Goal: Find specific page/section: Find specific page/section

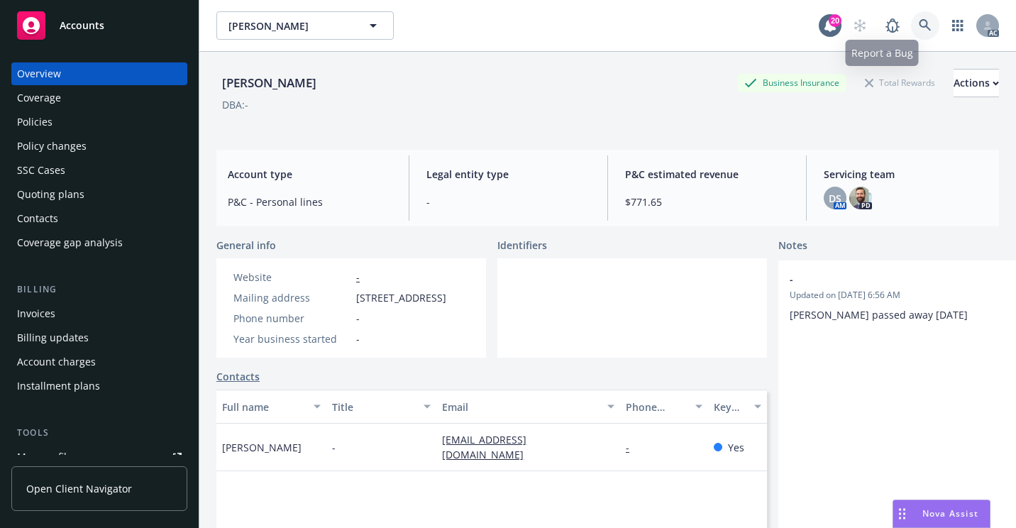
click at [918, 22] on icon at bounding box center [924, 25] width 13 height 13
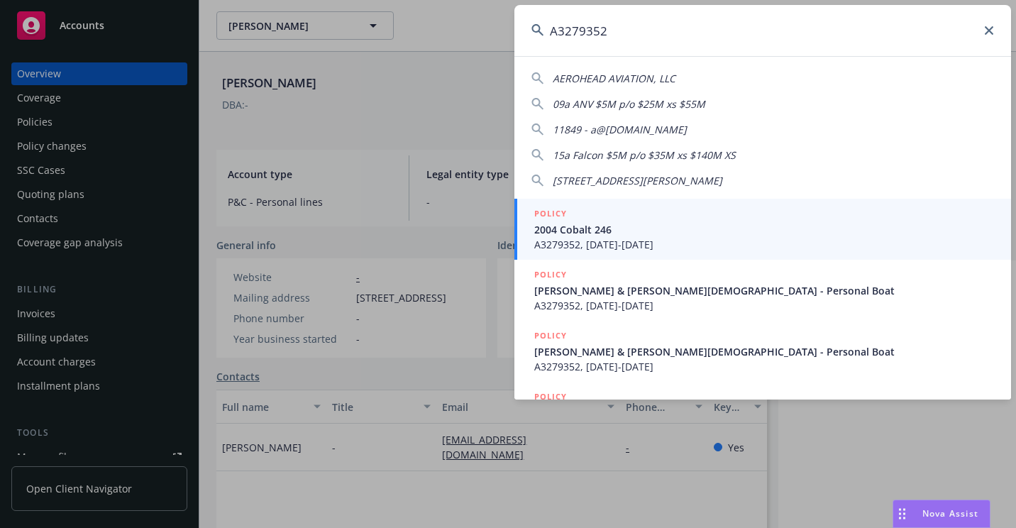
type input "A3279352"
click at [573, 232] on span "2004 Cobalt 246" at bounding box center [764, 229] width 460 height 15
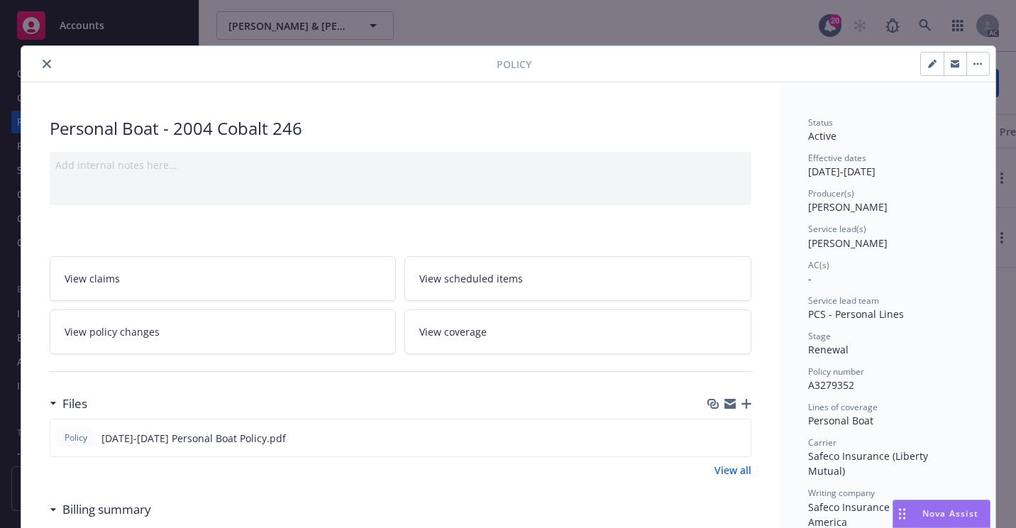
click at [43, 60] on icon "close" at bounding box center [47, 64] width 9 height 9
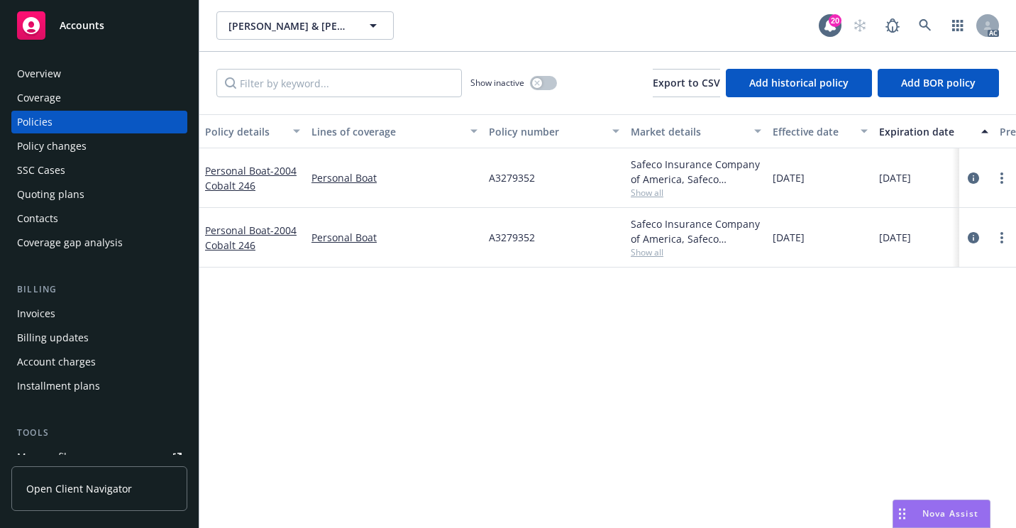
click at [51, 72] on div "Overview" at bounding box center [39, 73] width 44 height 23
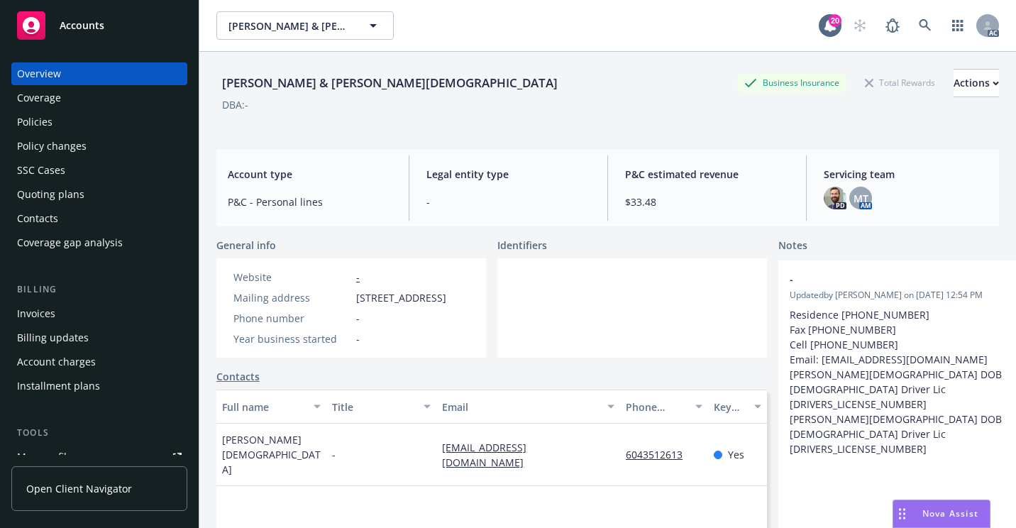
click at [57, 119] on div "Policies" at bounding box center [99, 122] width 165 height 23
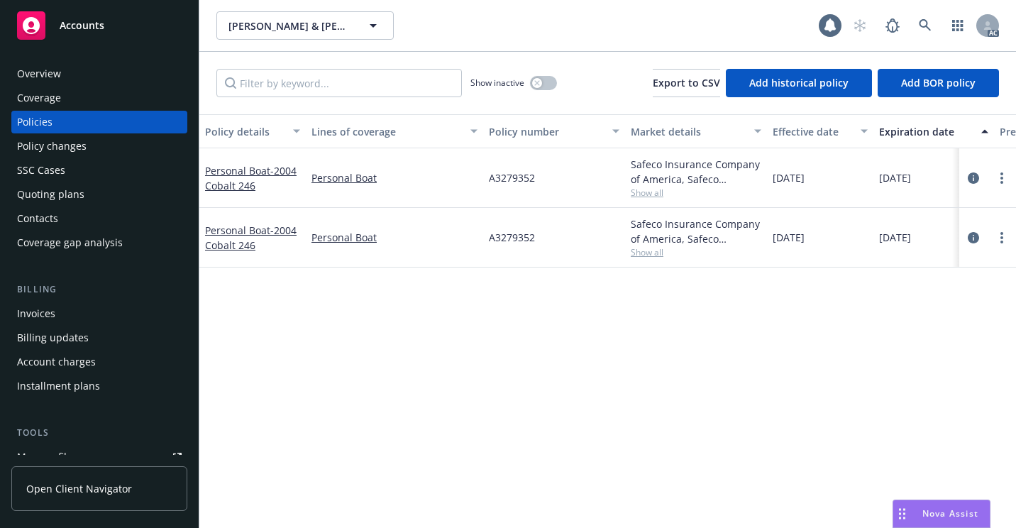
click at [62, 77] on div "Overview" at bounding box center [99, 73] width 165 height 23
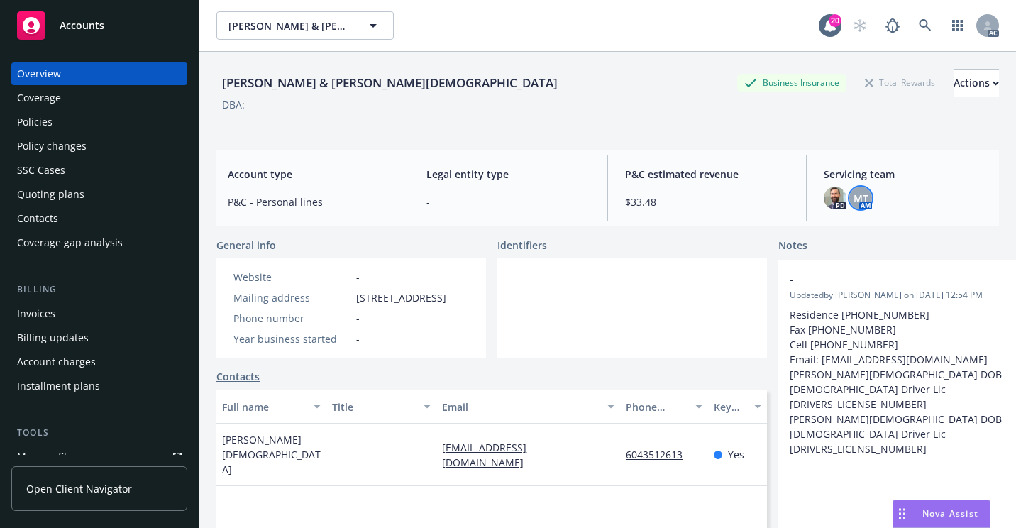
click at [853, 207] on div "MT" at bounding box center [860, 198] width 23 height 23
click at [918, 28] on icon at bounding box center [924, 25] width 13 height 13
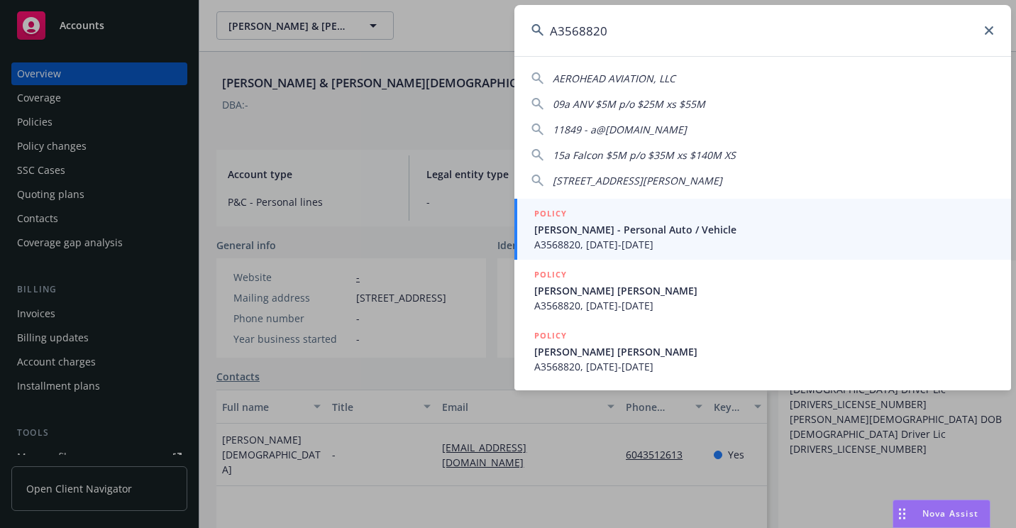
type input "A3568820"
click at [596, 238] on span "A3568820, [DATE]-[DATE]" at bounding box center [764, 244] width 460 height 15
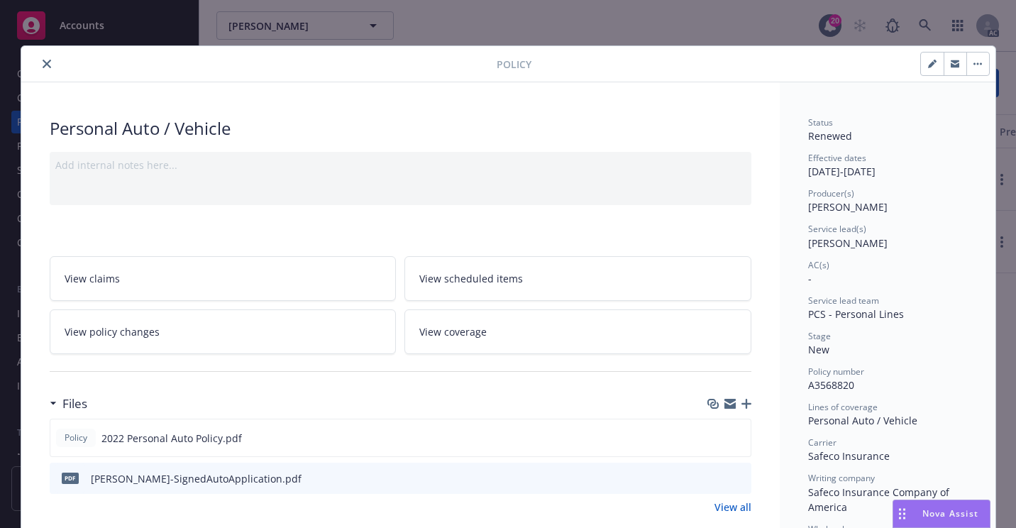
click at [43, 62] on icon "close" at bounding box center [47, 64] width 9 height 9
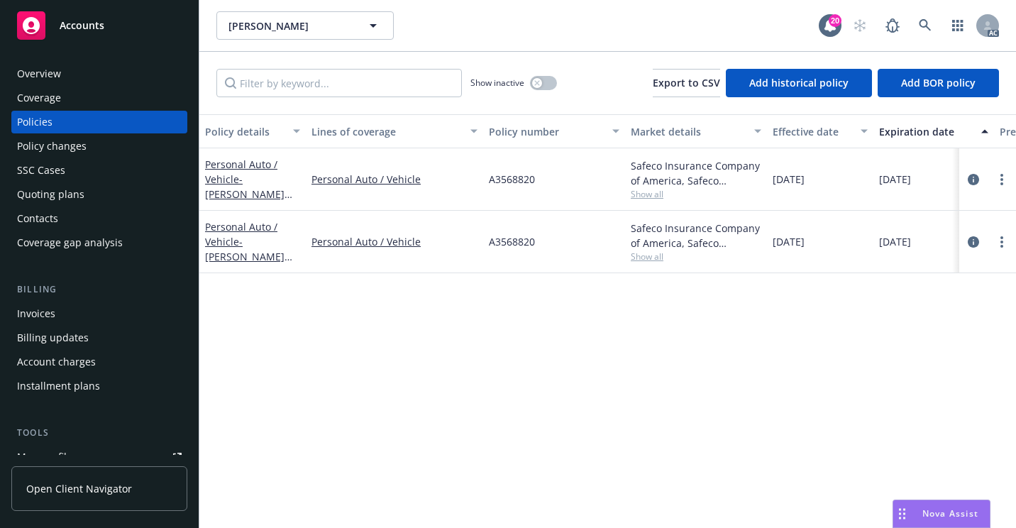
click at [48, 70] on div "Overview" at bounding box center [39, 73] width 44 height 23
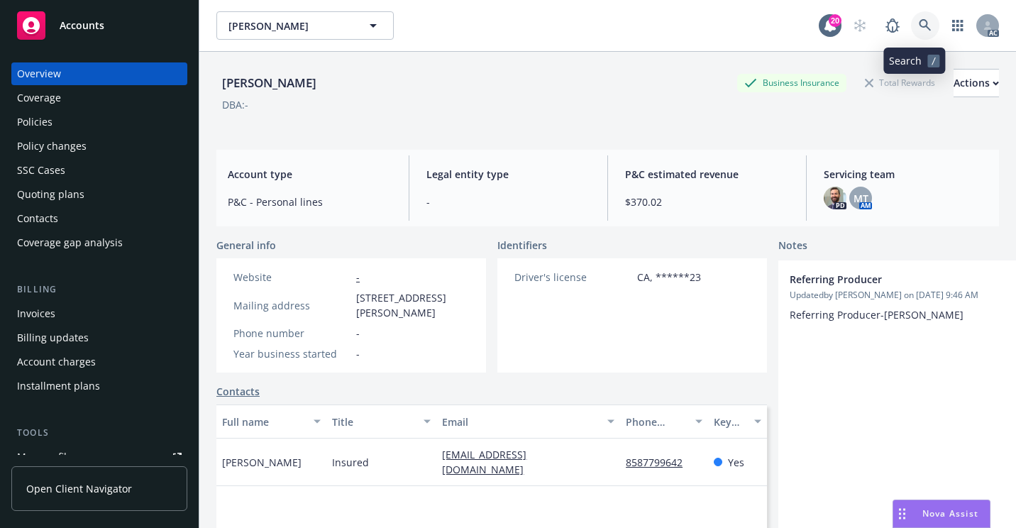
click at [921, 26] on link at bounding box center [925, 25] width 28 height 28
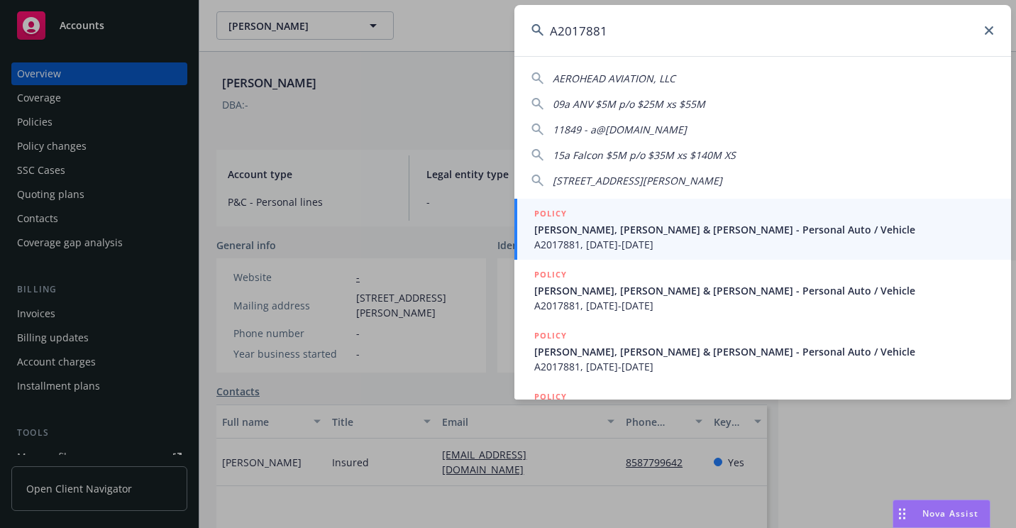
type input "A2017881"
click at [576, 231] on span "[PERSON_NAME], [PERSON_NAME] & [PERSON_NAME] - Personal Auto / Vehicle" at bounding box center [764, 229] width 460 height 15
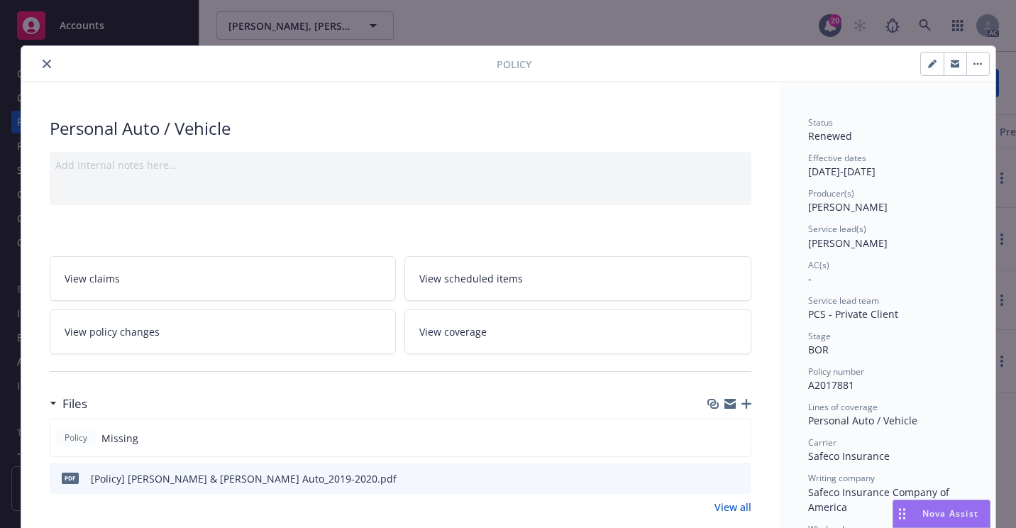
click at [43, 67] on icon "close" at bounding box center [47, 64] width 9 height 9
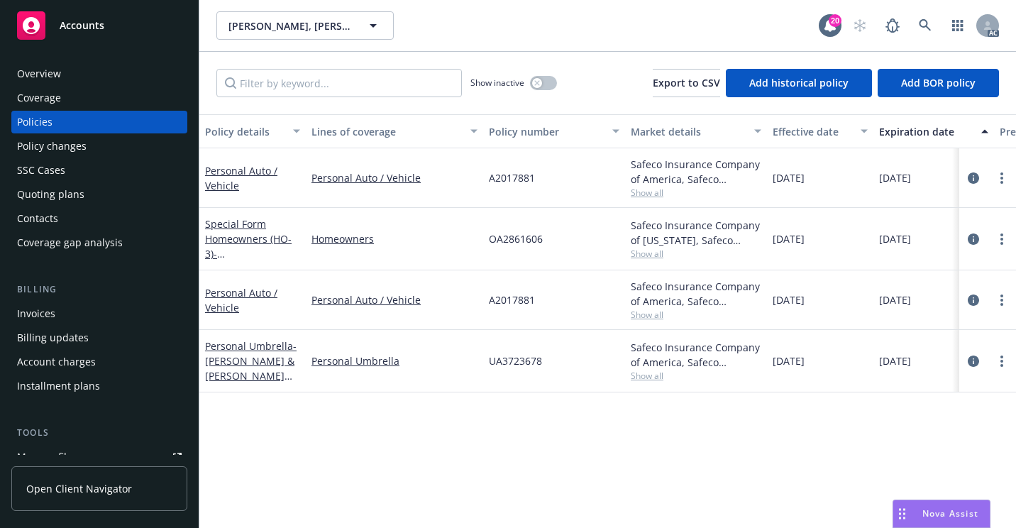
click at [82, 77] on div "Overview" at bounding box center [99, 73] width 165 height 23
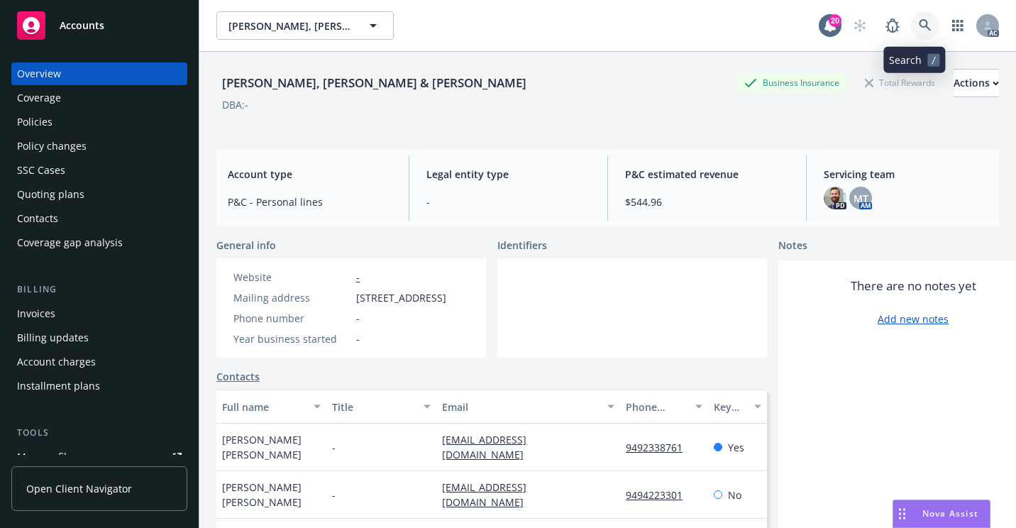
click at [921, 18] on link at bounding box center [925, 25] width 28 height 28
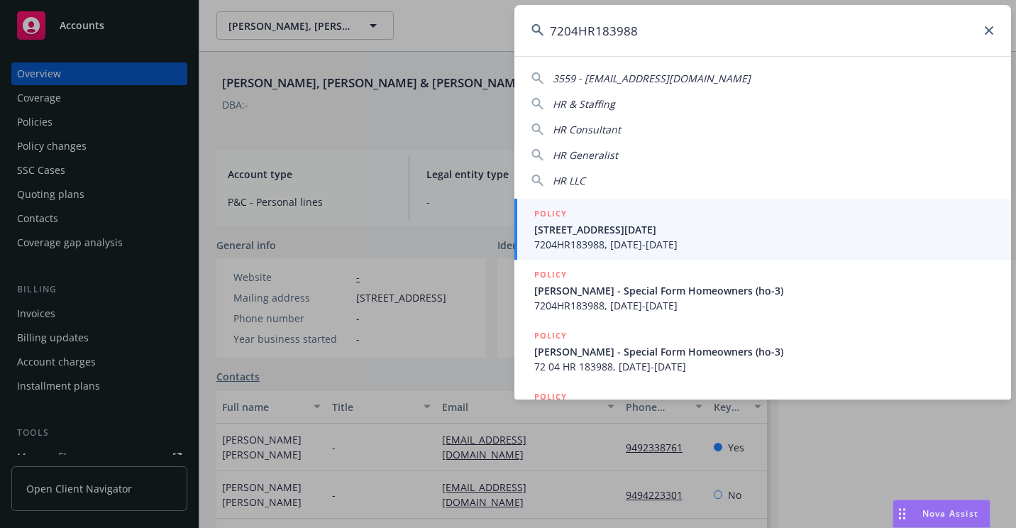
type input "7204HR183988"
drag, startPoint x: 585, startPoint y: 228, endPoint x: 570, endPoint y: 237, distance: 17.5
click at [585, 228] on span "[STREET_ADDRESS][DATE]" at bounding box center [764, 229] width 460 height 15
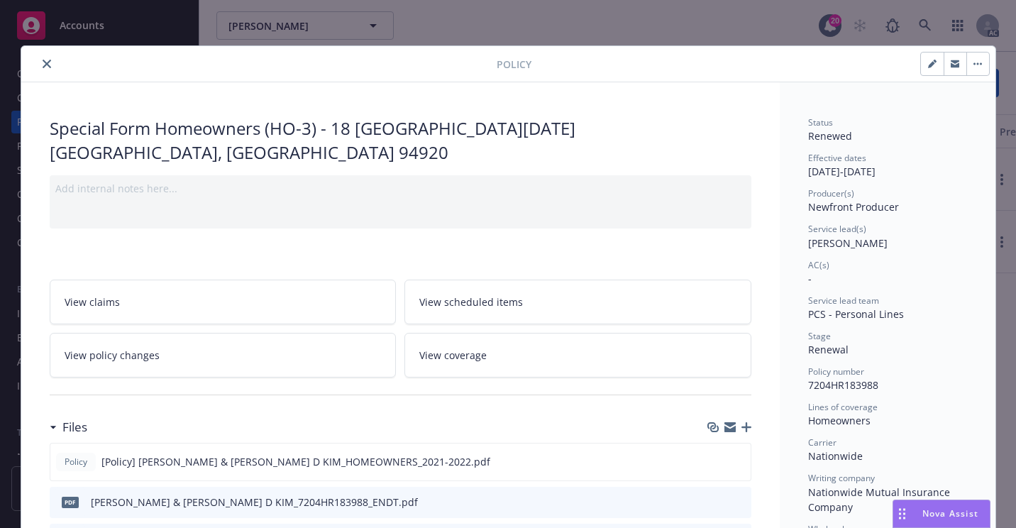
click at [43, 68] on button "close" at bounding box center [46, 63] width 17 height 17
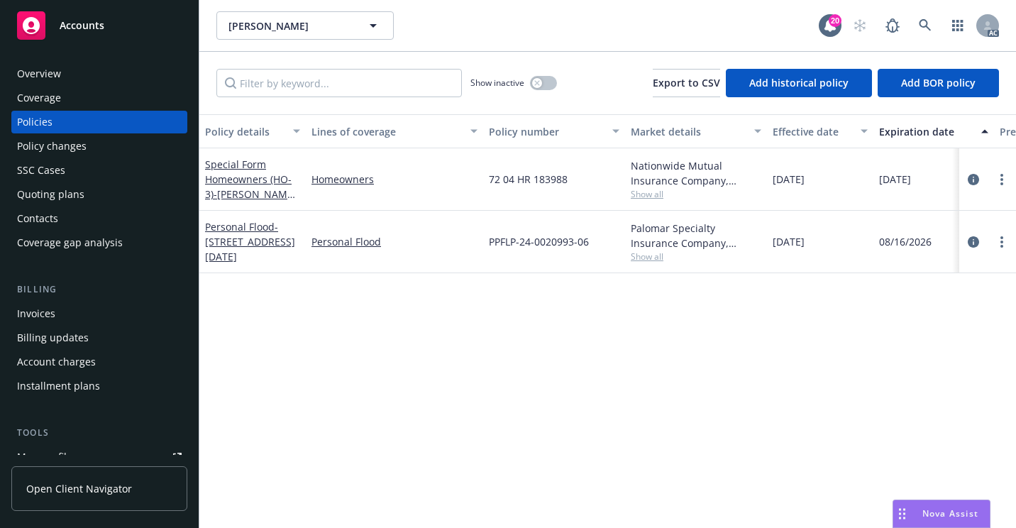
click at [119, 80] on div "Overview" at bounding box center [99, 73] width 165 height 23
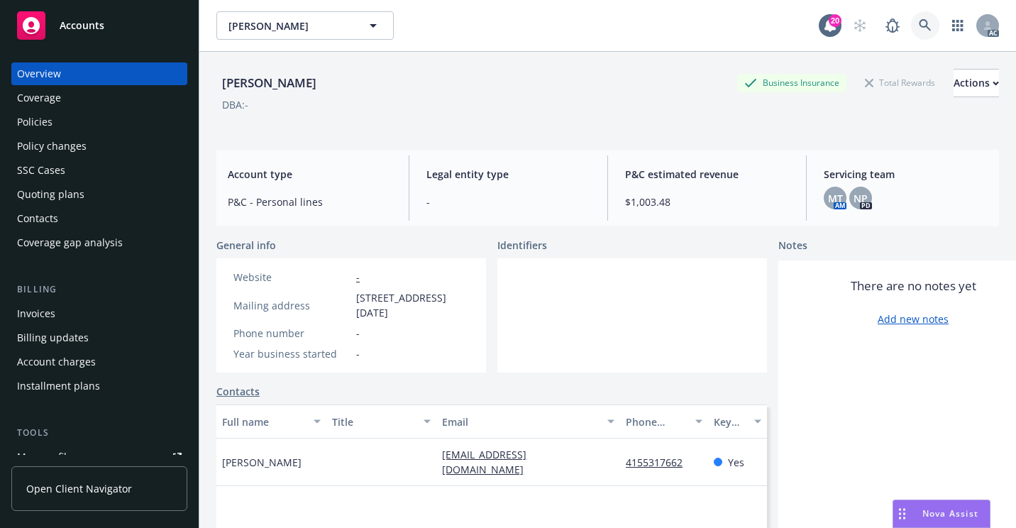
click at [911, 16] on link at bounding box center [925, 25] width 28 height 28
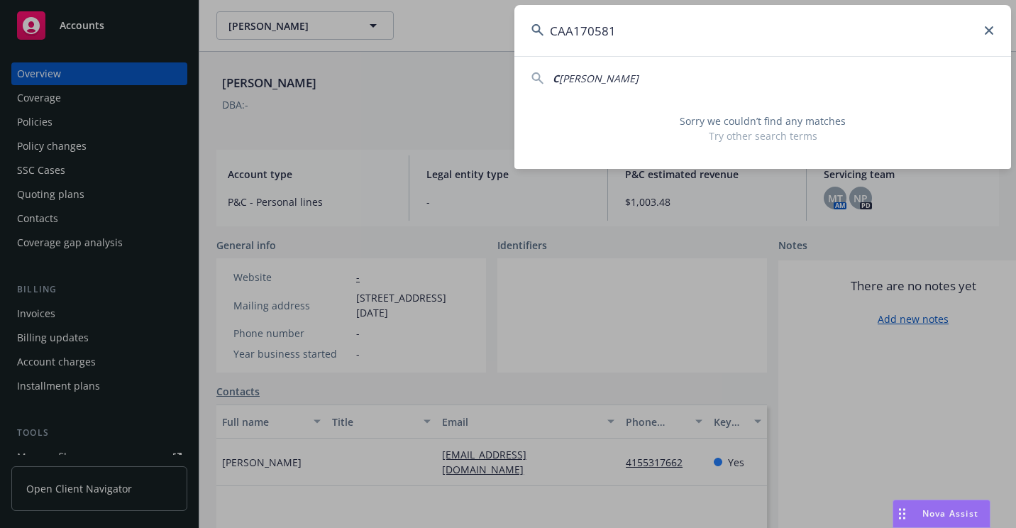
drag, startPoint x: 675, startPoint y: 36, endPoint x: 548, endPoint y: 31, distance: 127.8
click at [548, 33] on input "CAA170581" at bounding box center [762, 30] width 496 height 51
paste input "[PERSON_NAME]"
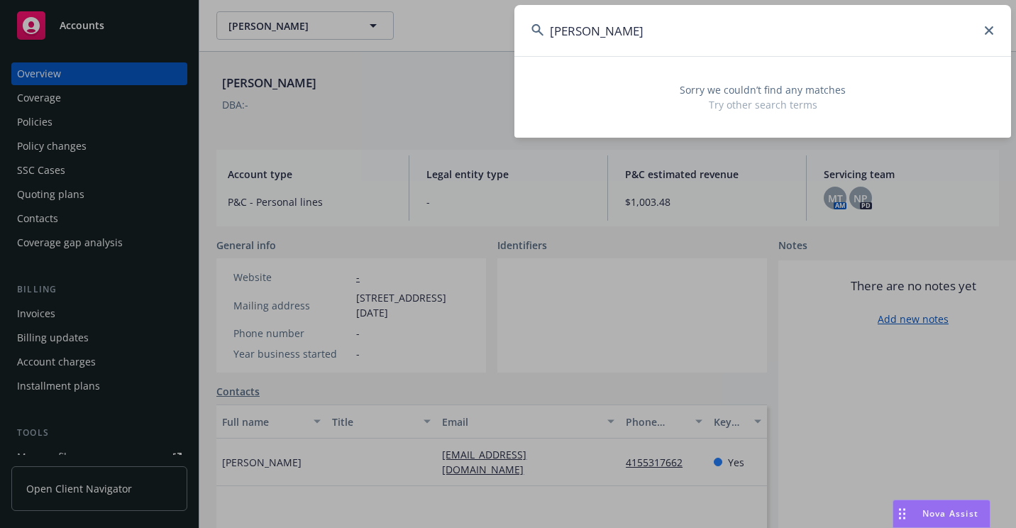
type input "[PERSON_NAME]"
